Goal: Task Accomplishment & Management: Manage account settings

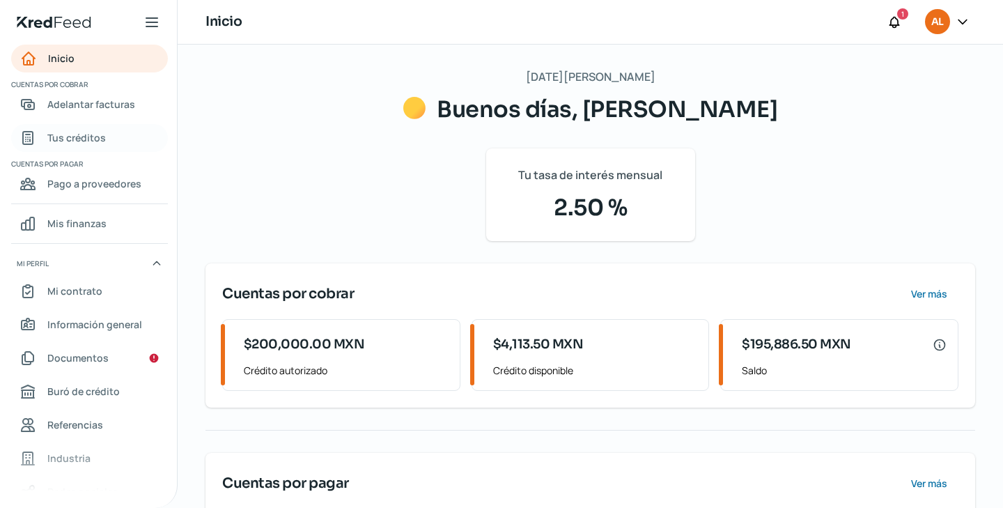
click at [118, 139] on link "Tus créditos" at bounding box center [89, 138] width 157 height 28
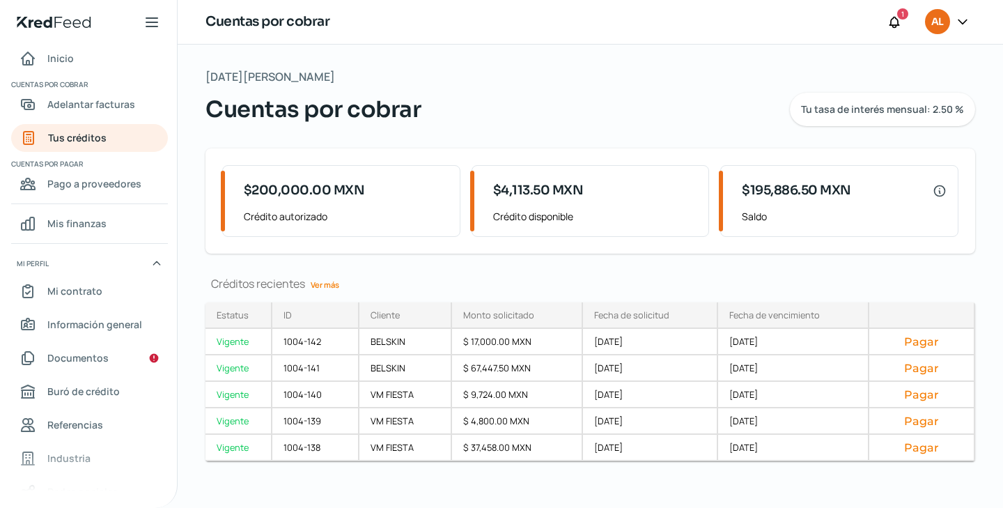
click at [311, 273] on div "[DATE][PERSON_NAME] Cuentas por cobrar Tu tasa de interés mensual: 2.50 % $200,…" at bounding box center [590, 281] width 825 height 472
click at [329, 285] on link "Ver más" at bounding box center [325, 285] width 40 height 22
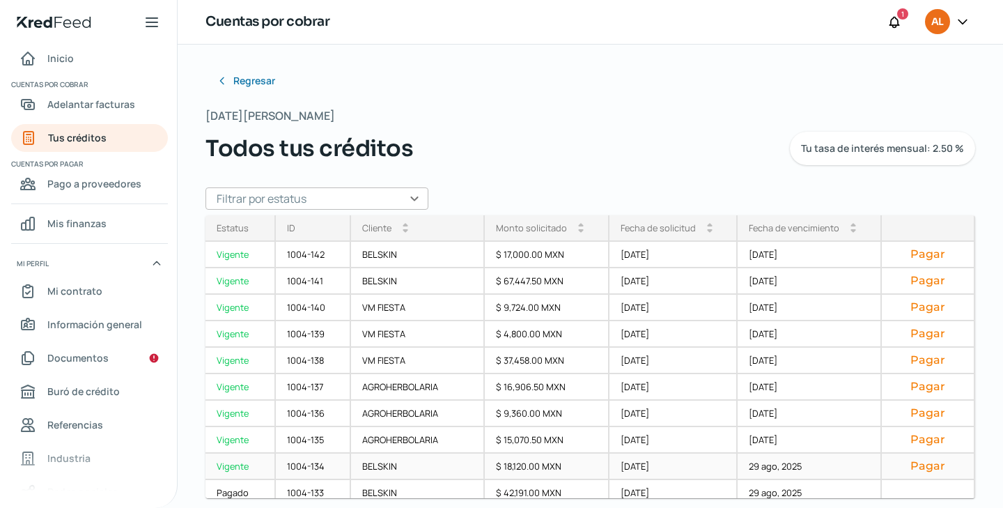
click at [902, 466] on button "Pagar" at bounding box center [928, 466] width 70 height 14
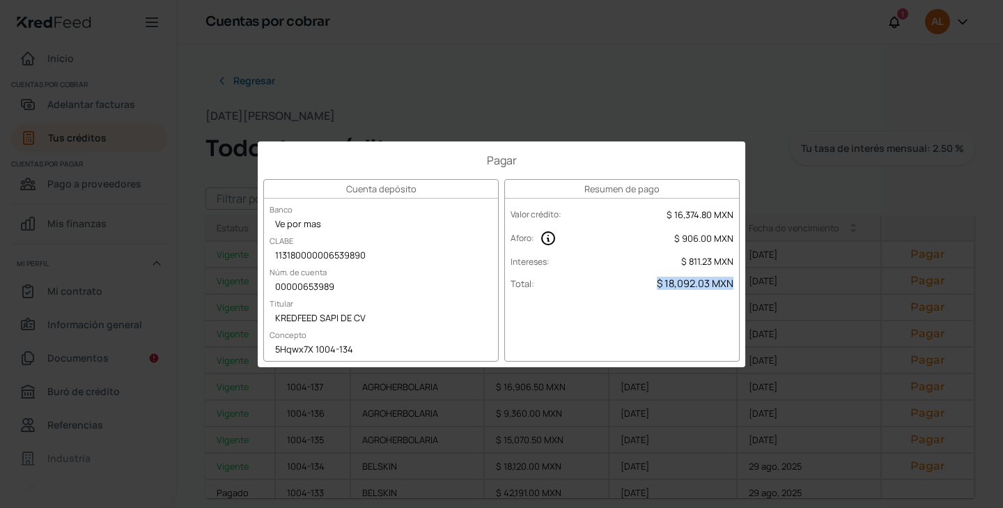
click at [678, 288] on span "$ 18,092.03 MXN" at bounding box center [695, 283] width 77 height 13
click at [897, 381] on div "Pagar Cuenta depósito Banco Ve por mas CLABE 113180000006539890 Núm. de cuenta …" at bounding box center [501, 254] width 1003 height 508
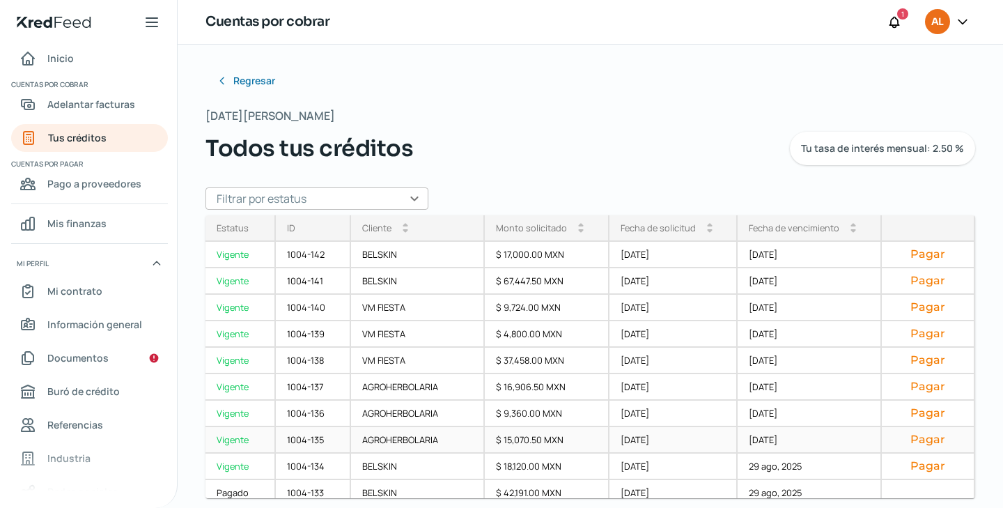
click at [913, 439] on button "Pagar" at bounding box center [928, 440] width 70 height 14
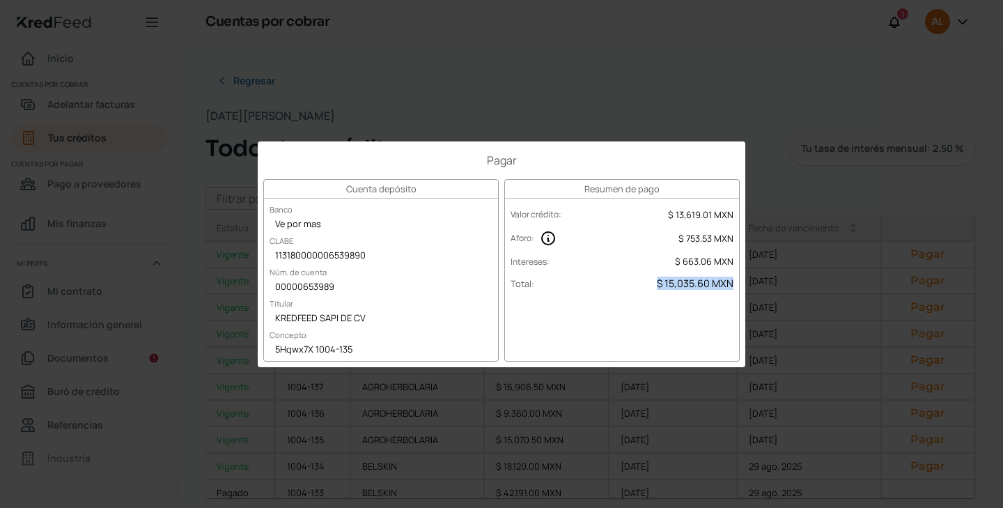
click at [679, 285] on span "$ 15,035.60 MXN" at bounding box center [695, 283] width 77 height 13
click at [809, 257] on div "Pagar Cuenta depósito Banco Ve por mas CLABE 113180000006539890 Núm. de cuenta …" at bounding box center [501, 254] width 1003 height 508
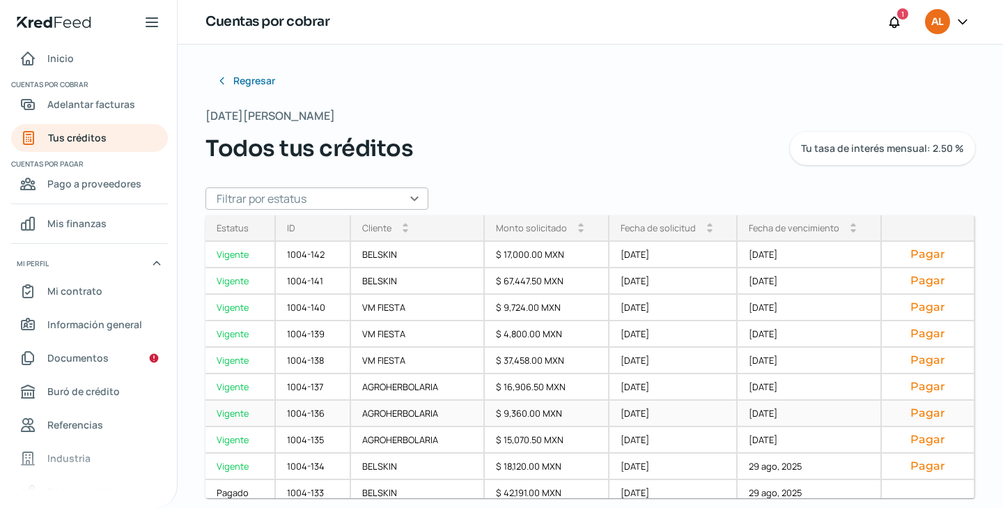
click at [920, 410] on button "Pagar" at bounding box center [928, 413] width 70 height 14
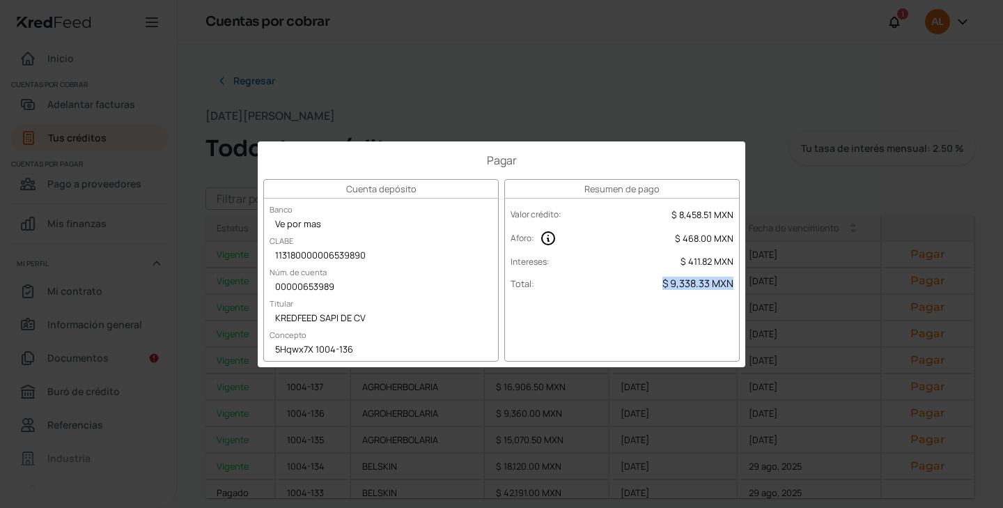
click at [693, 280] on span "$ 9,338.33 MXN" at bounding box center [697, 283] width 71 height 13
click at [888, 401] on div "Pagar Cuenta depósito Banco Ve por mas CLABE 113180000006539890 Núm. de cuenta …" at bounding box center [501, 254] width 1003 height 508
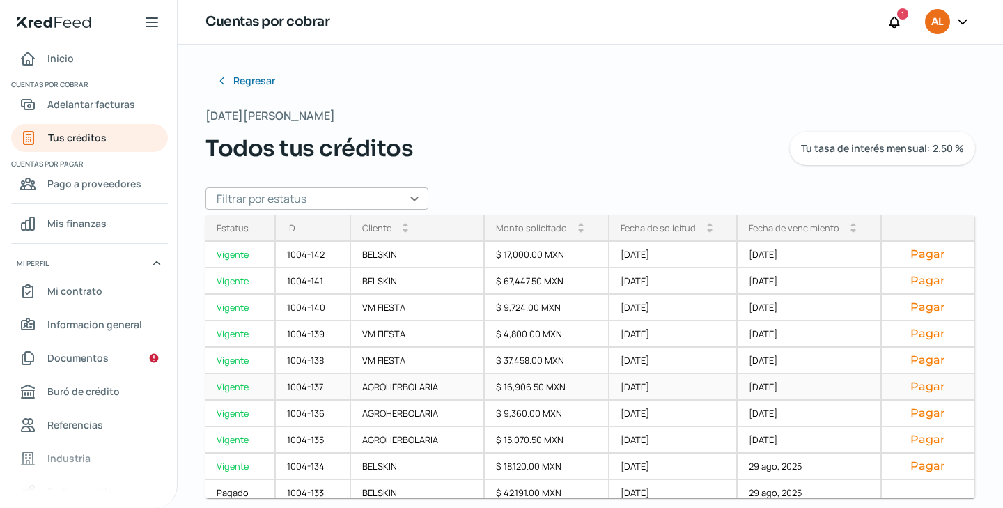
click at [920, 387] on button "Pagar" at bounding box center [928, 387] width 70 height 14
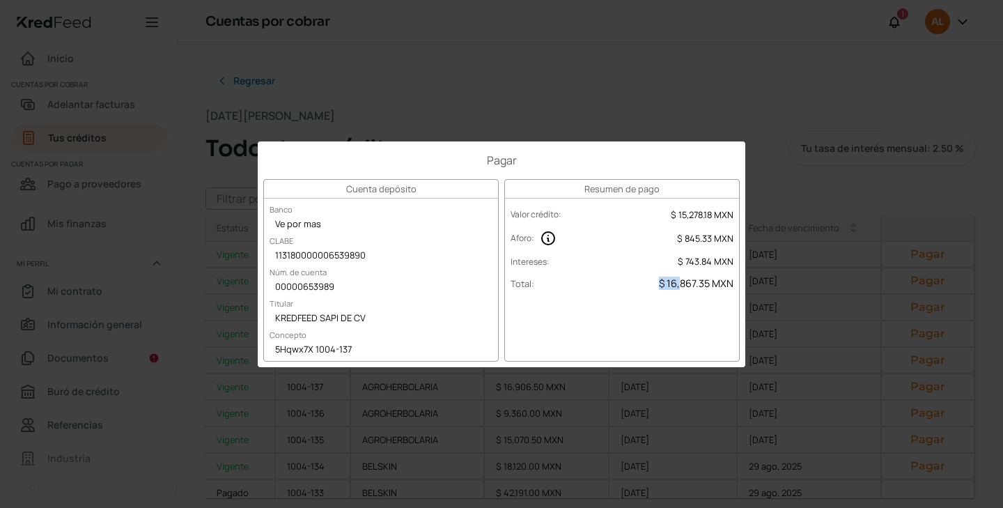
click at [681, 284] on span "$ 16,867.35 MXN" at bounding box center [696, 283] width 75 height 13
click at [843, 318] on div "Pagar Cuenta depósito Banco Ve por mas CLABE 113180000006539890 Núm. de cuenta …" at bounding box center [501, 254] width 1003 height 508
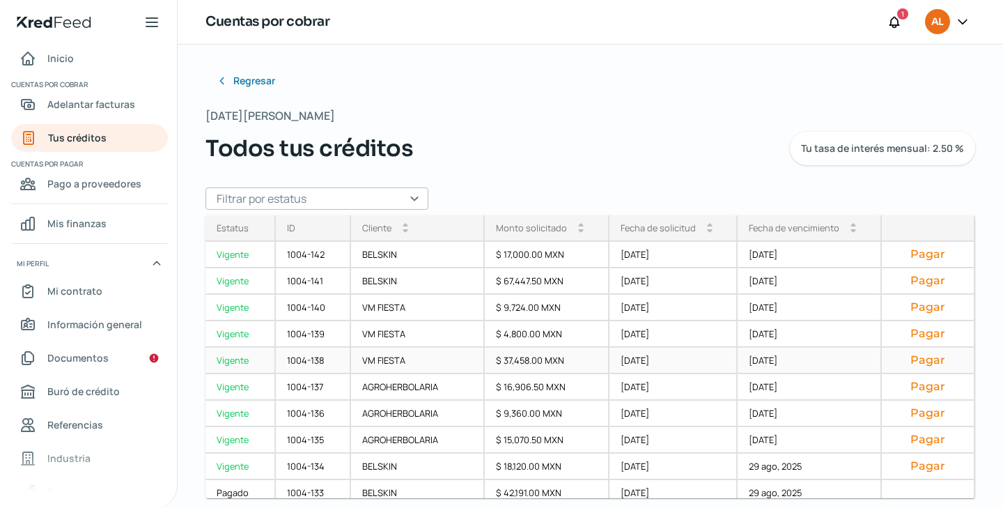
click at [905, 368] on div "Pagar" at bounding box center [929, 361] width 94 height 26
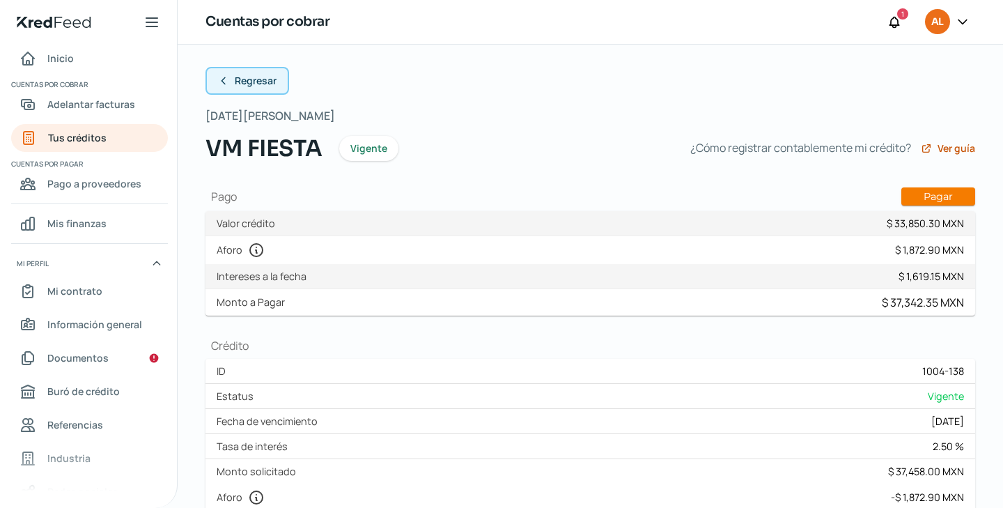
click at [250, 81] on span "Regresar" at bounding box center [256, 81] width 42 height 10
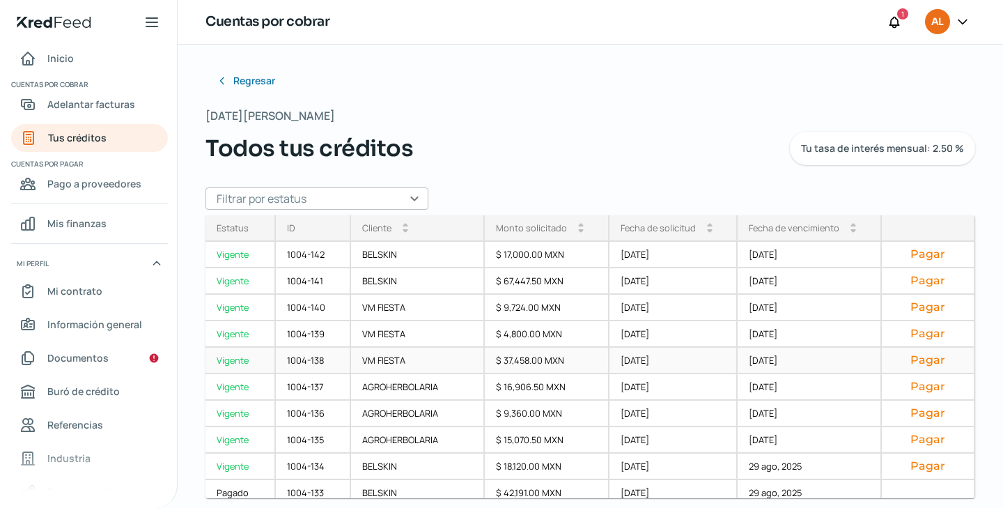
click at [915, 359] on button "Pagar" at bounding box center [928, 360] width 70 height 14
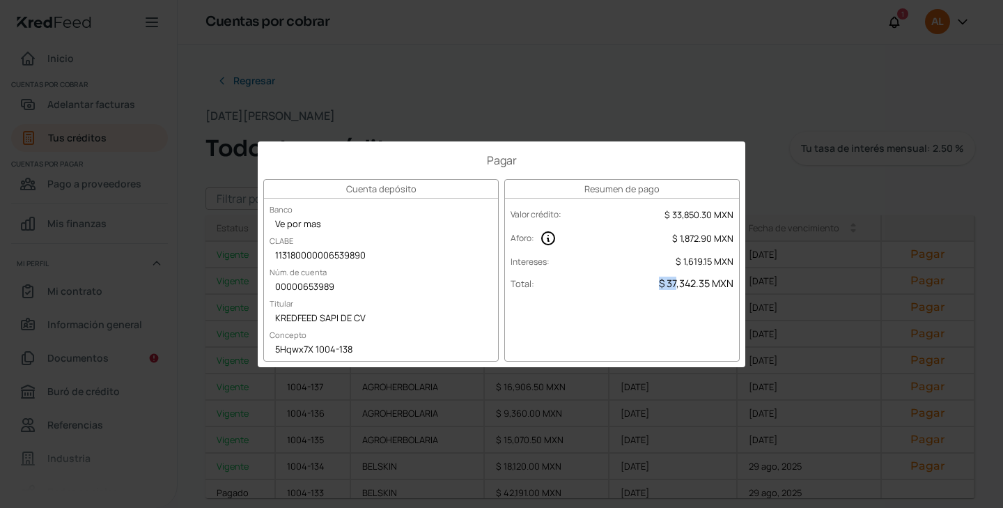
click at [676, 287] on span "$ 37,342.35 MXN" at bounding box center [696, 283] width 75 height 13
click at [683, 286] on span "$ 37,342.35 MXN" at bounding box center [696, 283] width 75 height 13
click at [690, 282] on span "$ 37,342.35 MXN" at bounding box center [696, 283] width 75 height 13
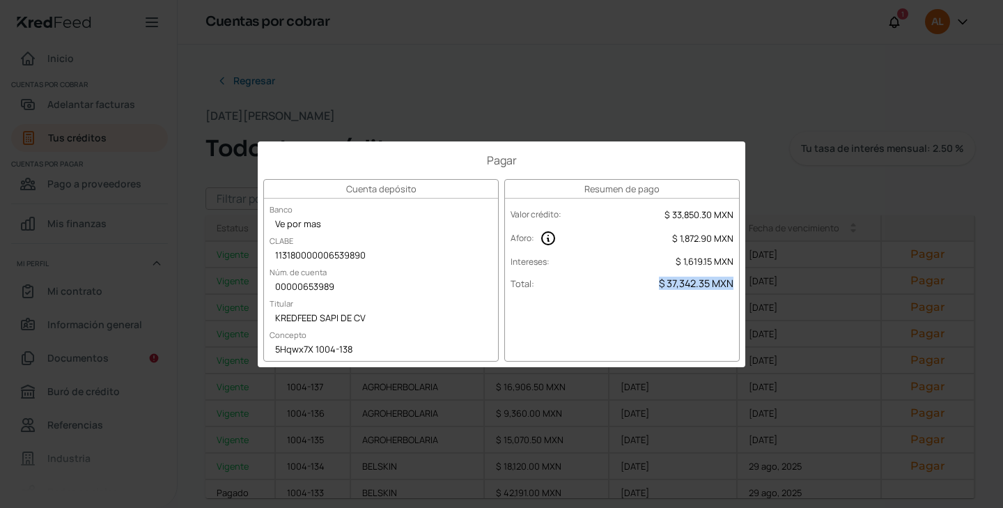
click at [690, 282] on span "$ 37,342.35 MXN" at bounding box center [696, 283] width 75 height 13
click at [885, 320] on div "Pagar Cuenta depósito Banco Ve por mas CLABE 113180000006539890 Núm. de cuenta …" at bounding box center [501, 254] width 1003 height 508
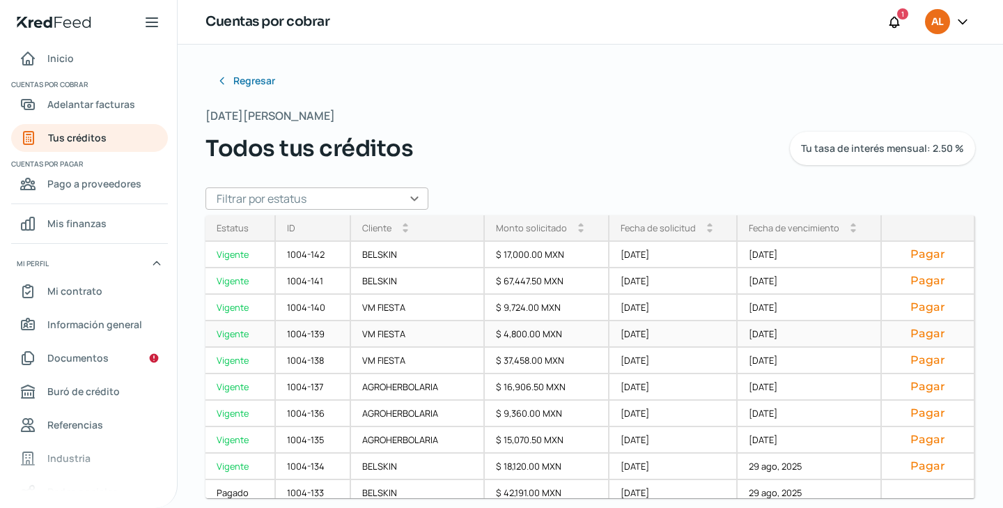
click at [904, 332] on button "Pagar" at bounding box center [928, 334] width 70 height 14
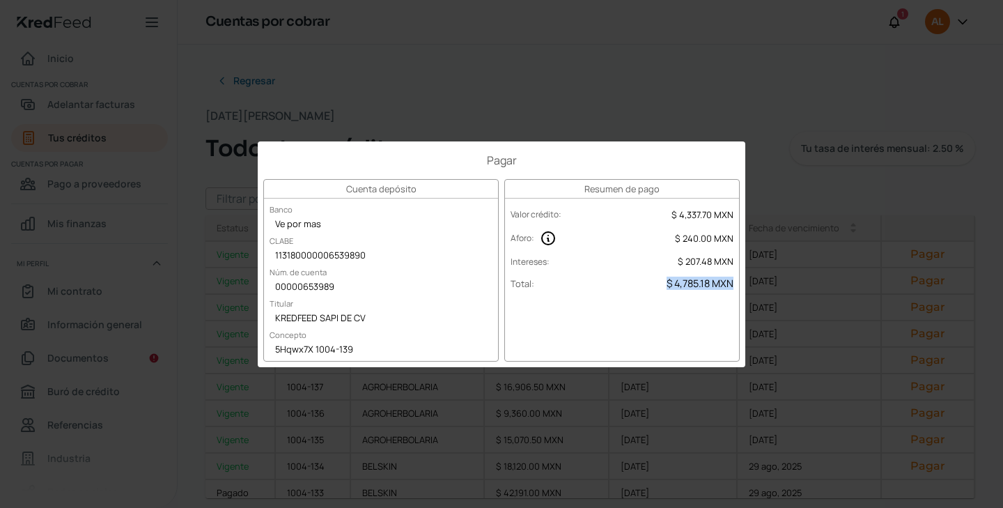
click at [695, 284] on span "$ 4,785.18 MXN" at bounding box center [700, 283] width 67 height 13
click at [852, 329] on div "Pagar Cuenta depósito Banco Ve por mas CLABE 113180000006539890 Núm. de cuenta …" at bounding box center [501, 254] width 1003 height 508
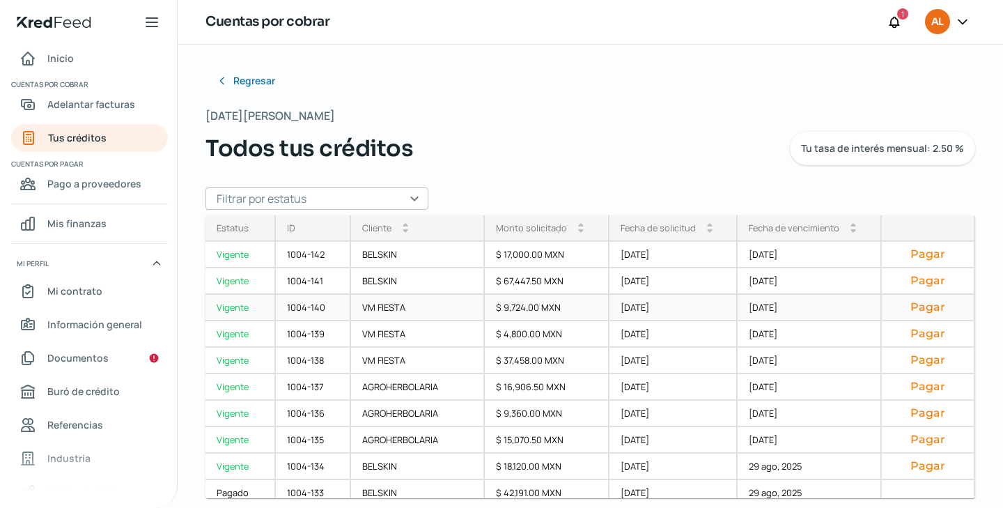
click at [900, 304] on button "Pagar" at bounding box center [928, 307] width 70 height 14
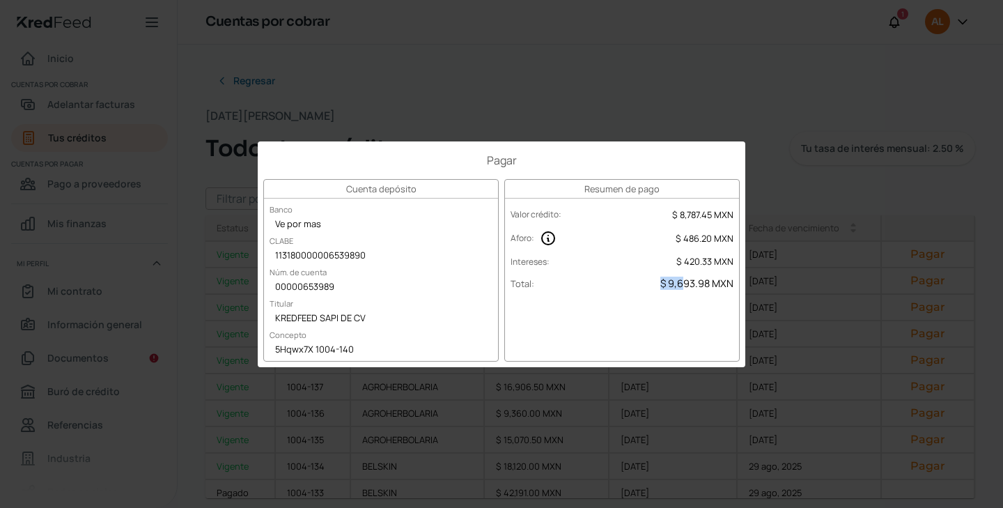
click at [686, 282] on span "$ 9,693.98 MXN" at bounding box center [696, 283] width 73 height 13
click at [807, 331] on div "Pagar Cuenta depósito Banco Ve por mas CLABE 113180000006539890 Núm. de cuenta …" at bounding box center [501, 254] width 1003 height 508
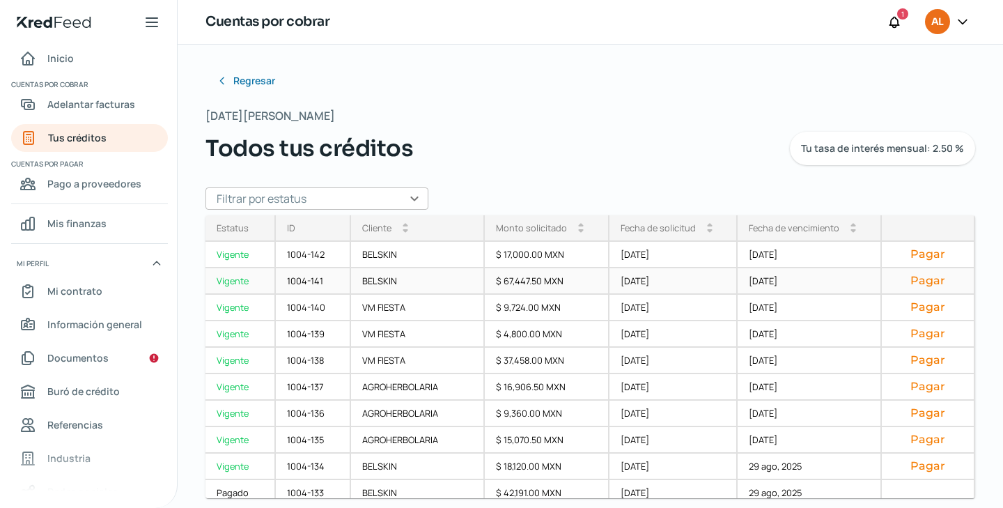
click at [913, 287] on button "Pagar" at bounding box center [928, 281] width 70 height 14
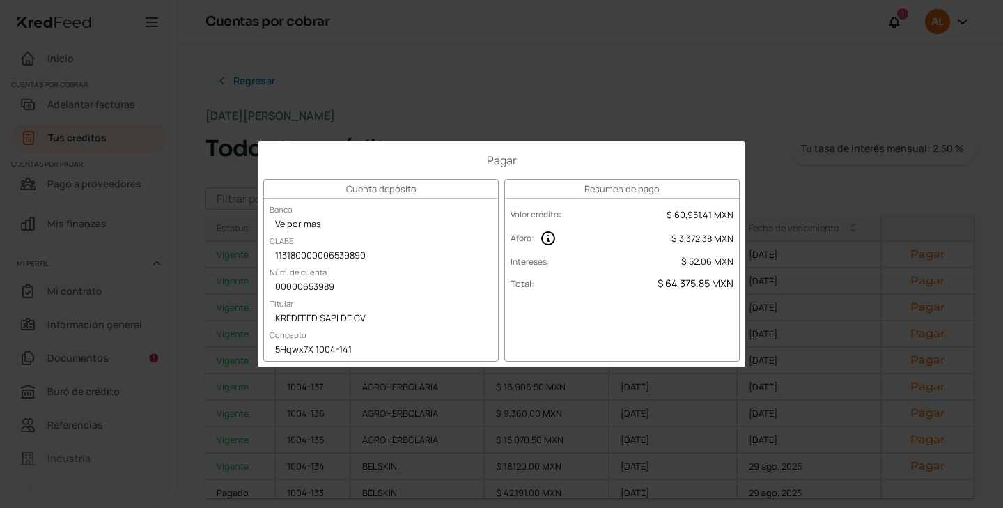
click at [932, 250] on div "Pagar Cuenta depósito Banco Ve por mas CLABE 113180000006539890 Núm. de cuenta …" at bounding box center [501, 254] width 1003 height 508
